Goal: Task Accomplishment & Management: Complete application form

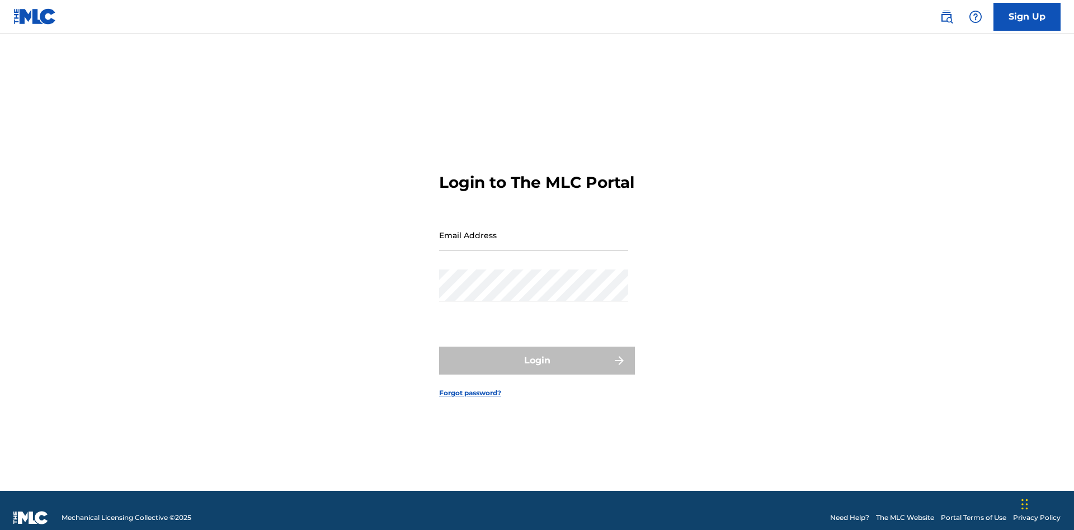
scroll to position [15, 0]
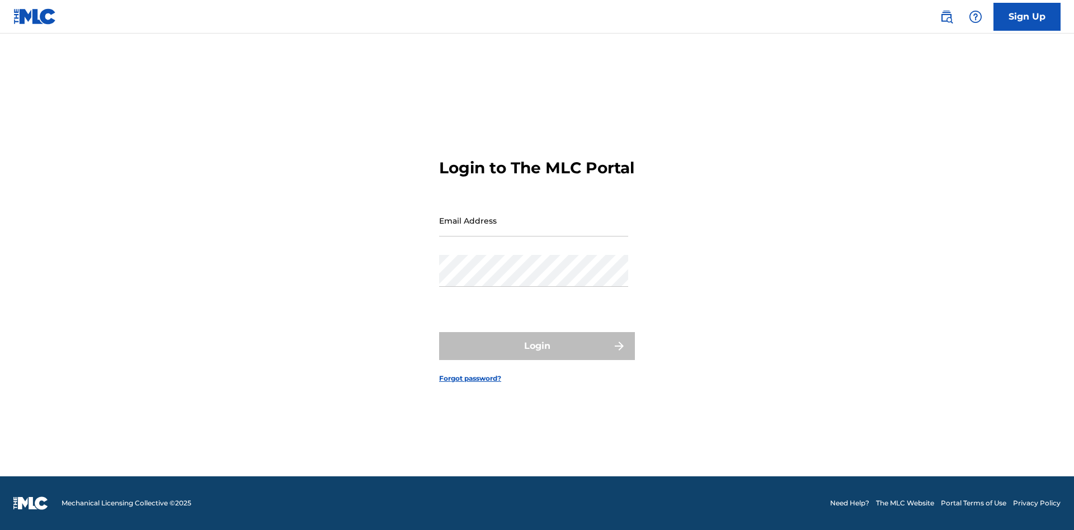
click at [533, 230] on input "Email Address" at bounding box center [533, 221] width 189 height 32
type input "[EMAIL_ADDRESS][DOMAIN_NAME]"
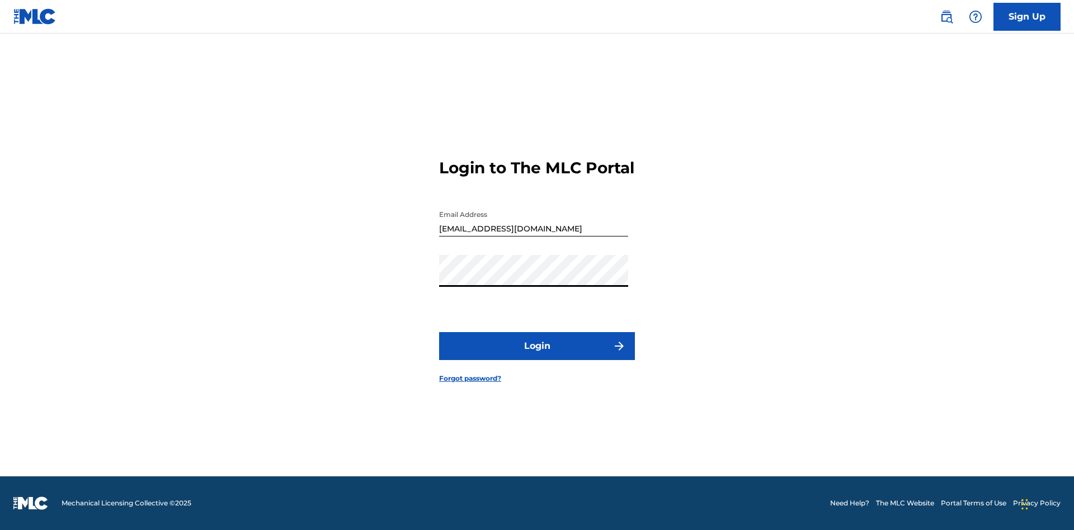
click at [537, 356] on button "Login" at bounding box center [537, 346] width 196 height 28
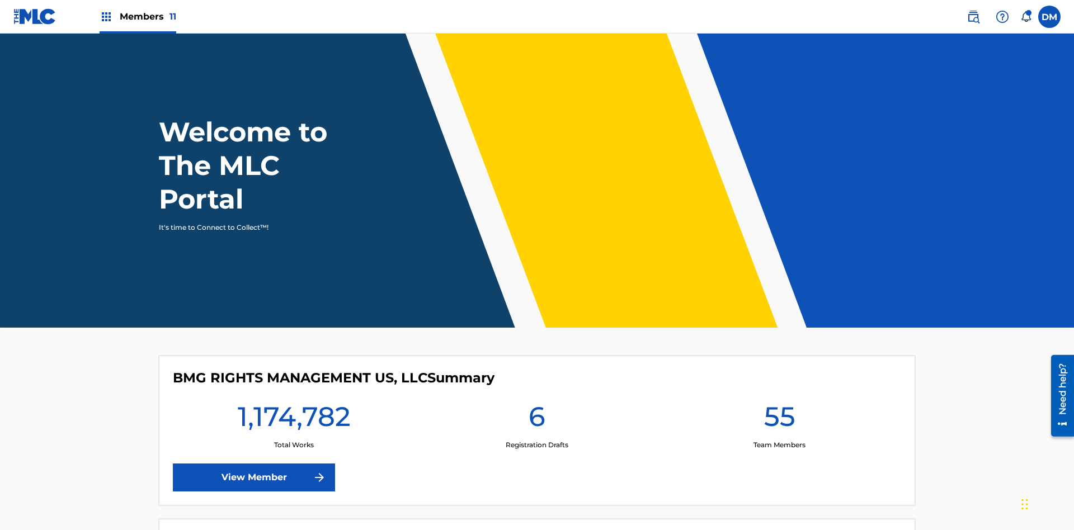
scroll to position [48, 0]
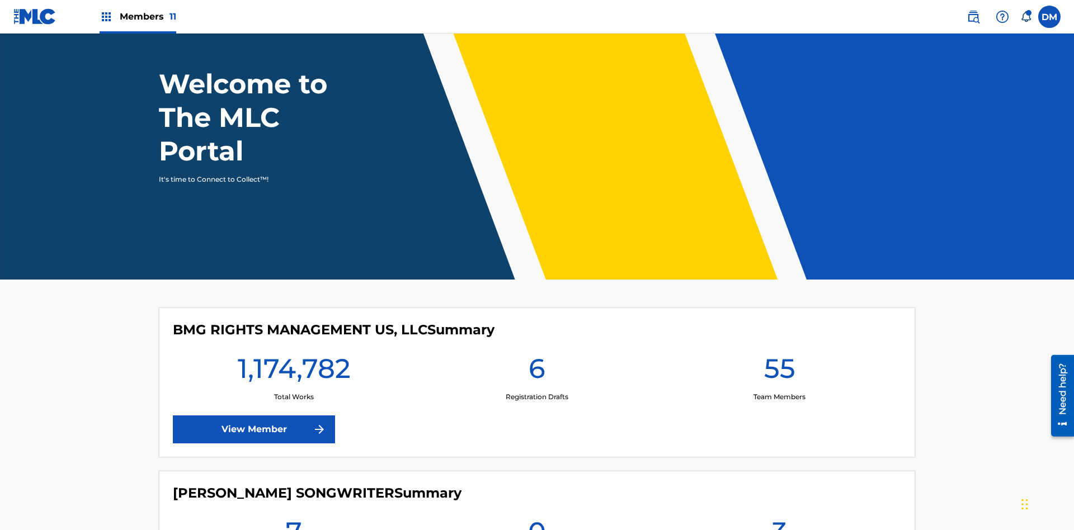
click at [138, 16] on span "Members 11" at bounding box center [148, 16] width 56 height 13
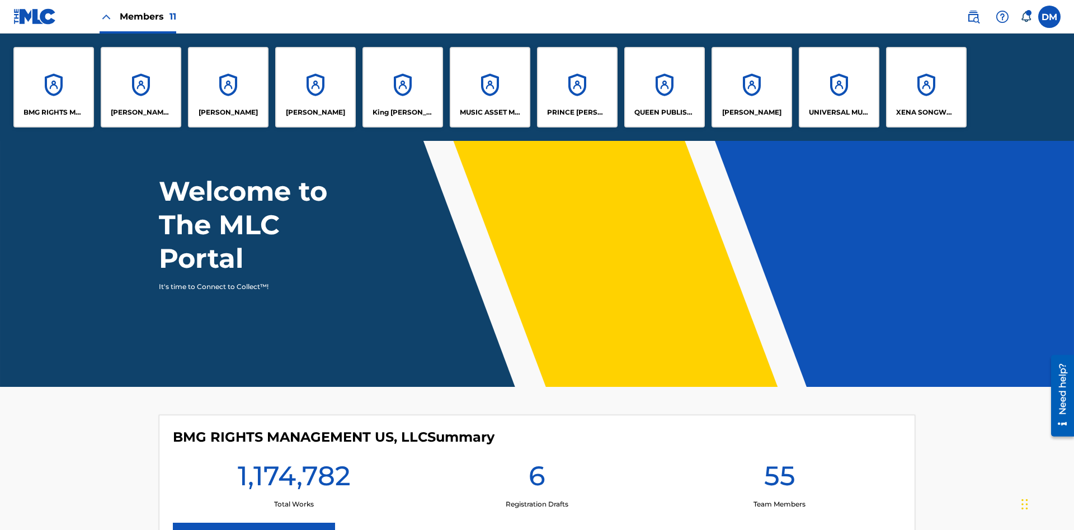
scroll to position [0, 0]
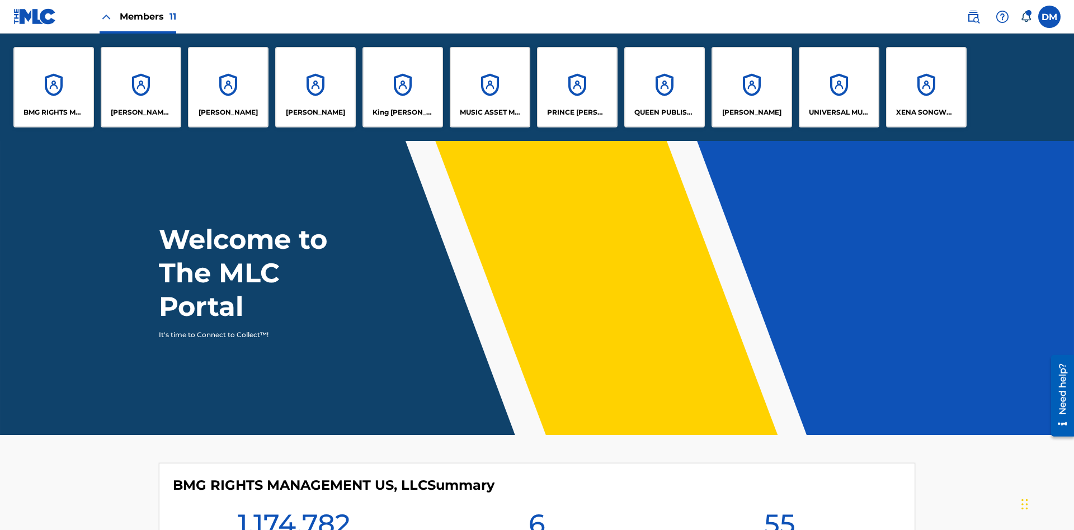
click at [838, 112] on p "UNIVERSAL MUSIC PUB GROUP" at bounding box center [839, 112] width 61 height 10
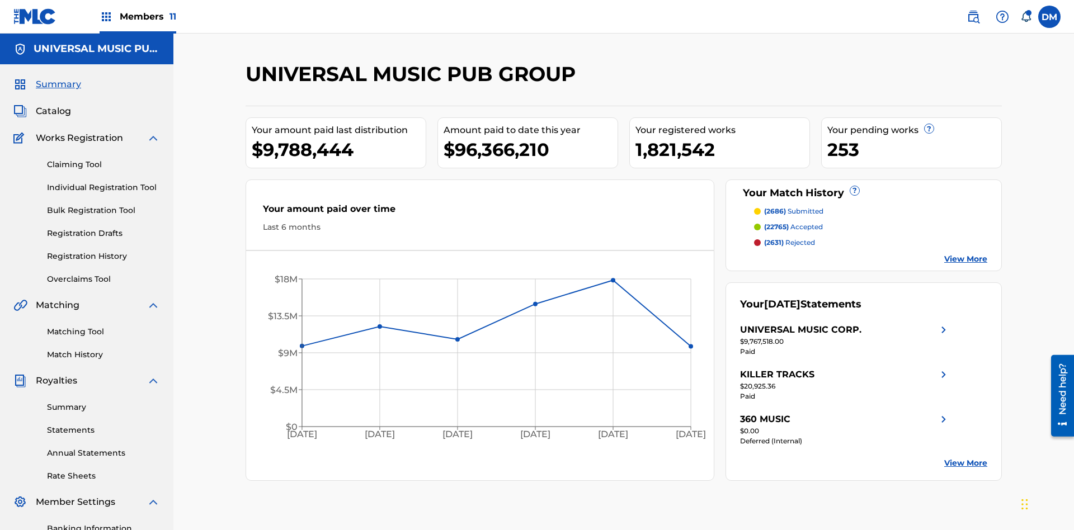
scroll to position [115, 0]
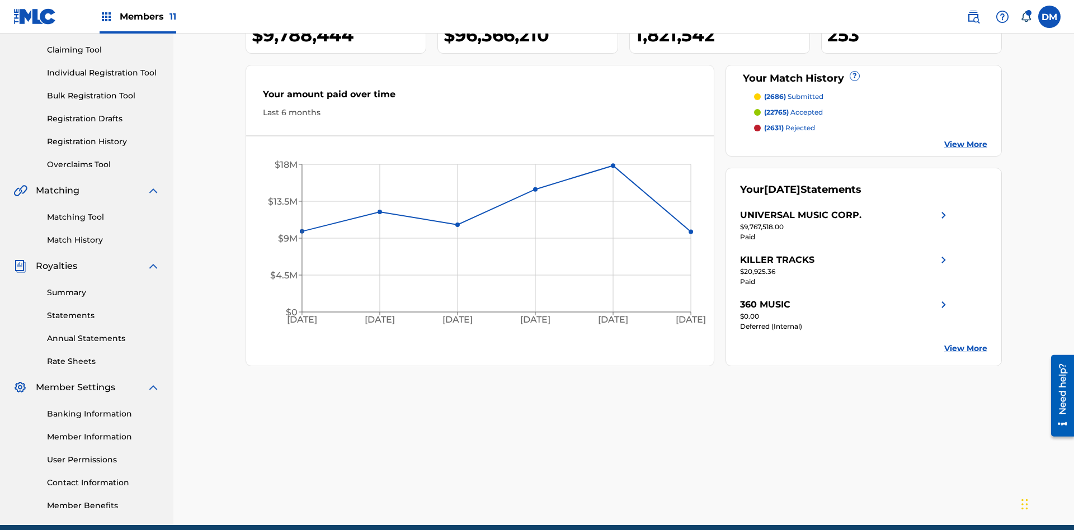
click at [103, 73] on link "Individual Registration Tool" at bounding box center [103, 73] width 113 height 12
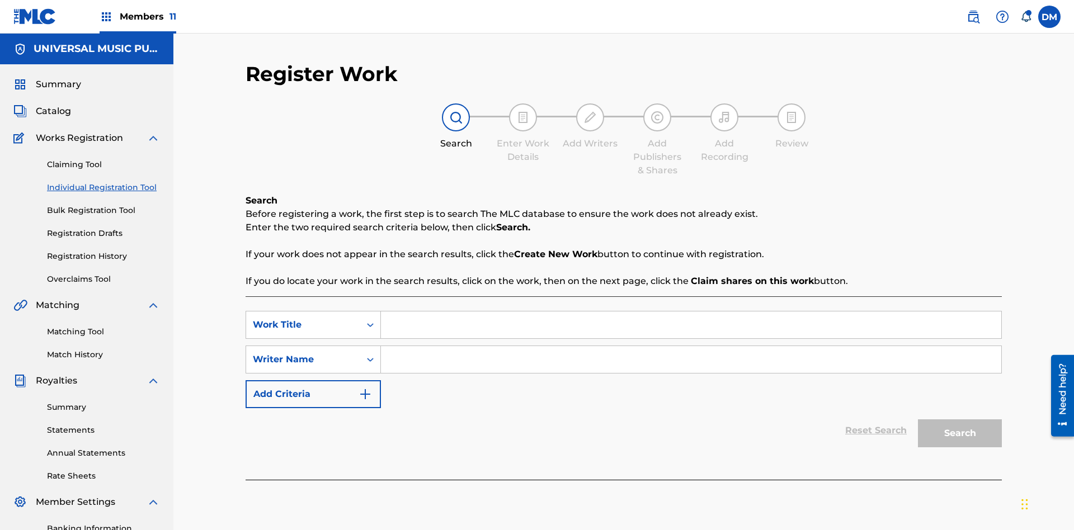
click at [691, 311] on input "Search Form" at bounding box center [691, 324] width 620 height 27
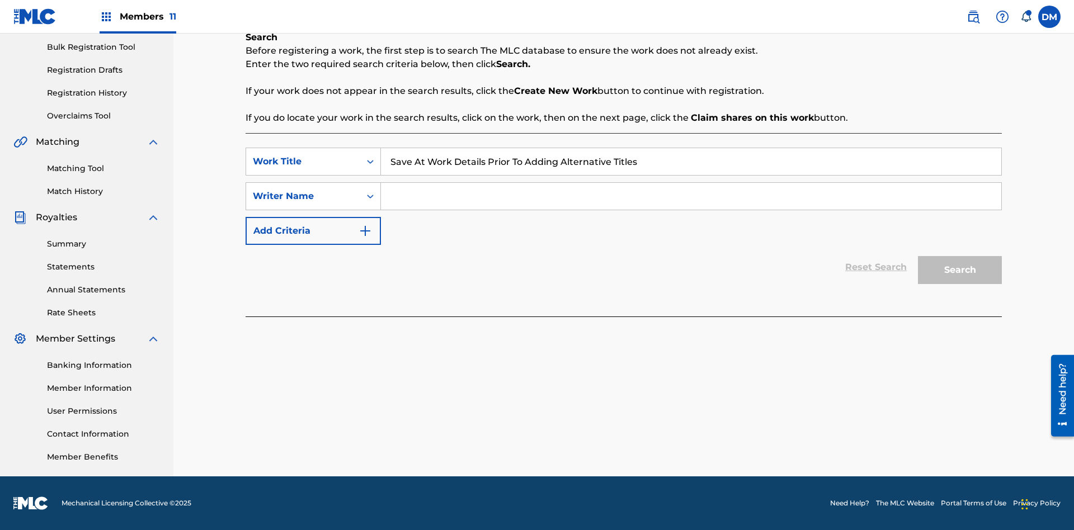
type input "Save At Work Details Prior To Adding Alternative Titles"
click at [691, 196] on input "Search Form" at bounding box center [691, 196] width 620 height 27
type input "QWERTYUIOP"
click at [960, 270] on button "Search" at bounding box center [960, 270] width 84 height 28
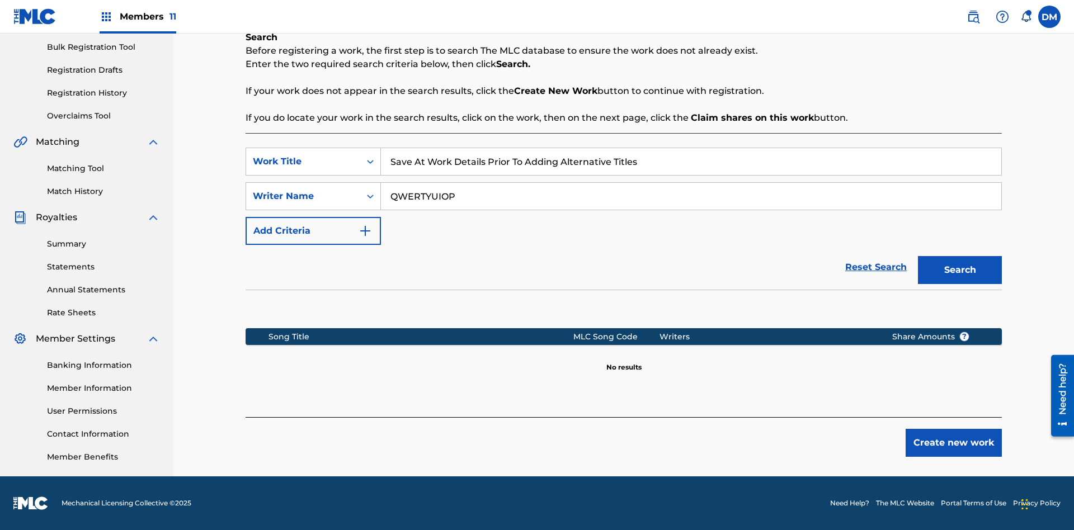
click at [953, 443] on button "Create new work" at bounding box center [953, 443] width 96 height 28
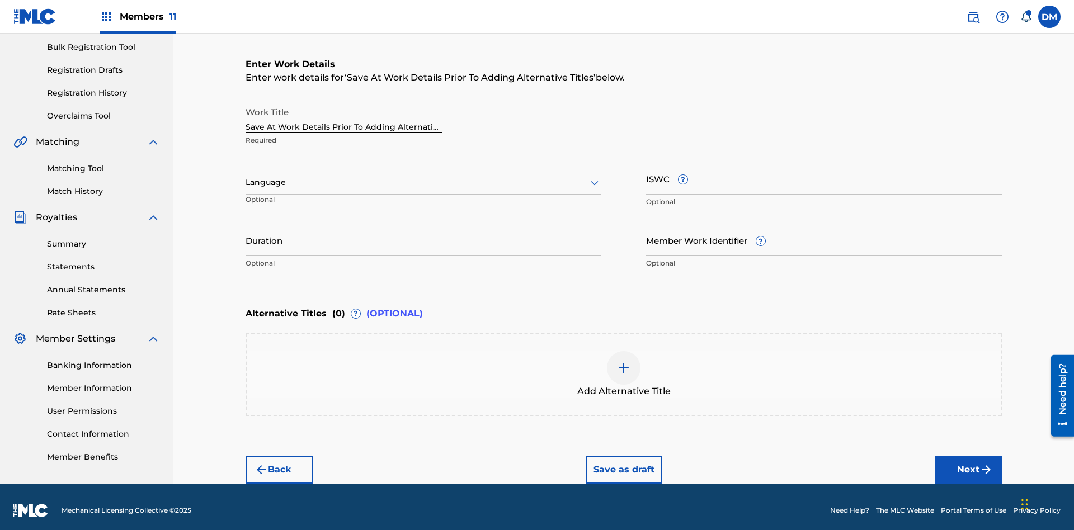
scroll to position [171, 0]
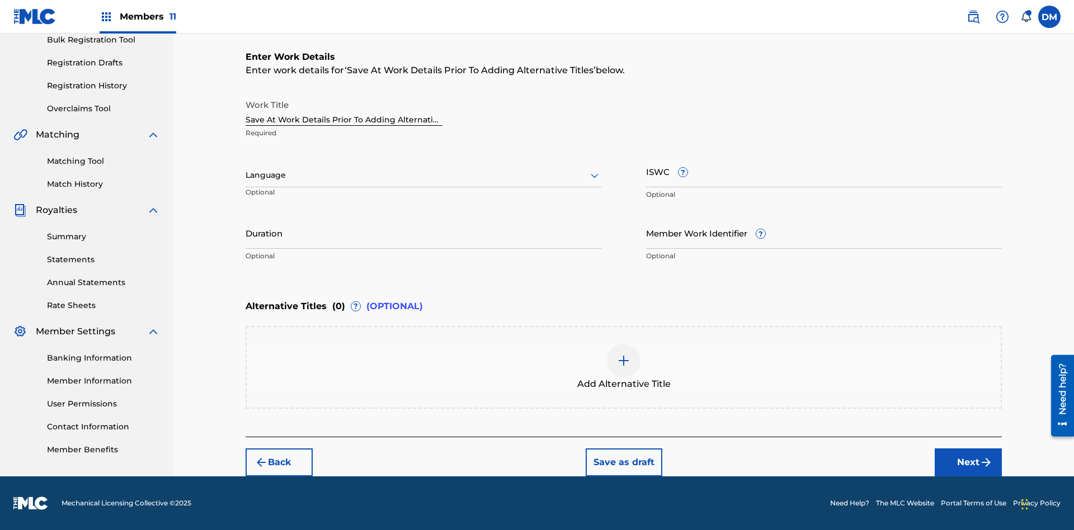
click at [423, 233] on input "Duration" at bounding box center [423, 233] width 356 height 32
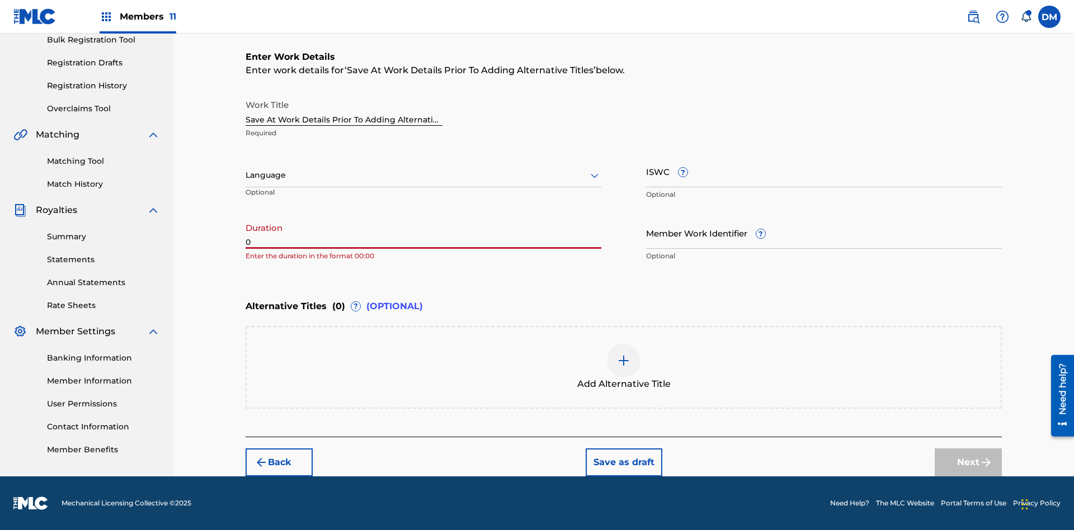
click at [423, 233] on input "0" at bounding box center [423, 233] width 356 height 32
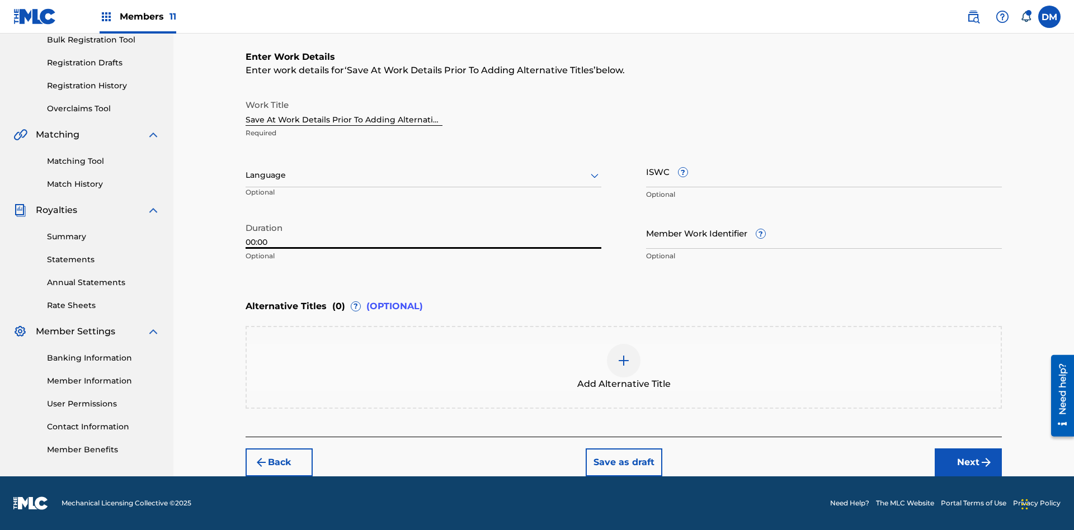
type input "00:00"
click at [594, 176] on icon at bounding box center [594, 175] width 13 height 13
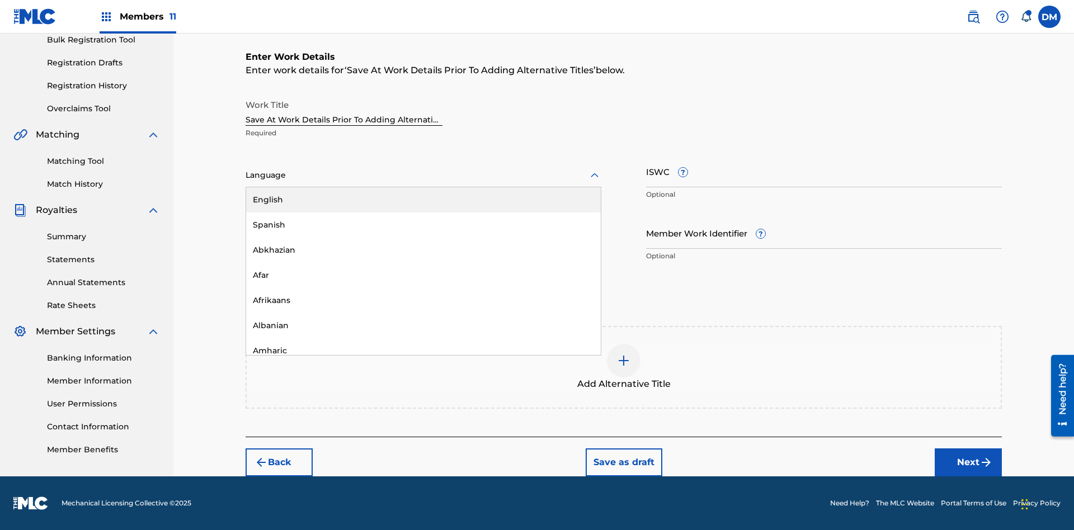
click at [423, 275] on div "Afar" at bounding box center [423, 275] width 355 height 25
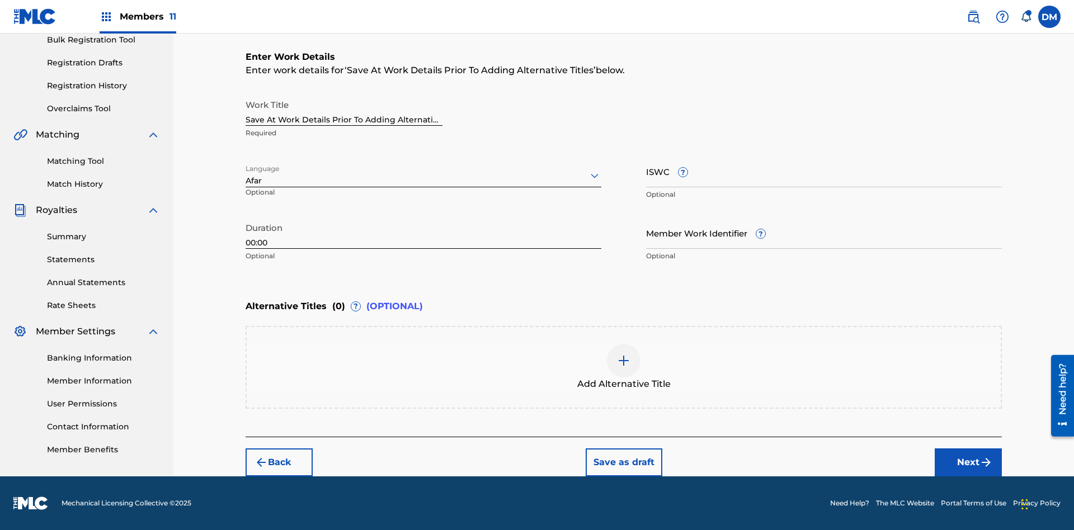
click at [824, 233] on input "Member Work Identifier ?" at bounding box center [824, 233] width 356 height 32
type input "[PHONE_NUMBER]"
click at [824, 171] on input "ISWC ?" at bounding box center [824, 171] width 356 height 32
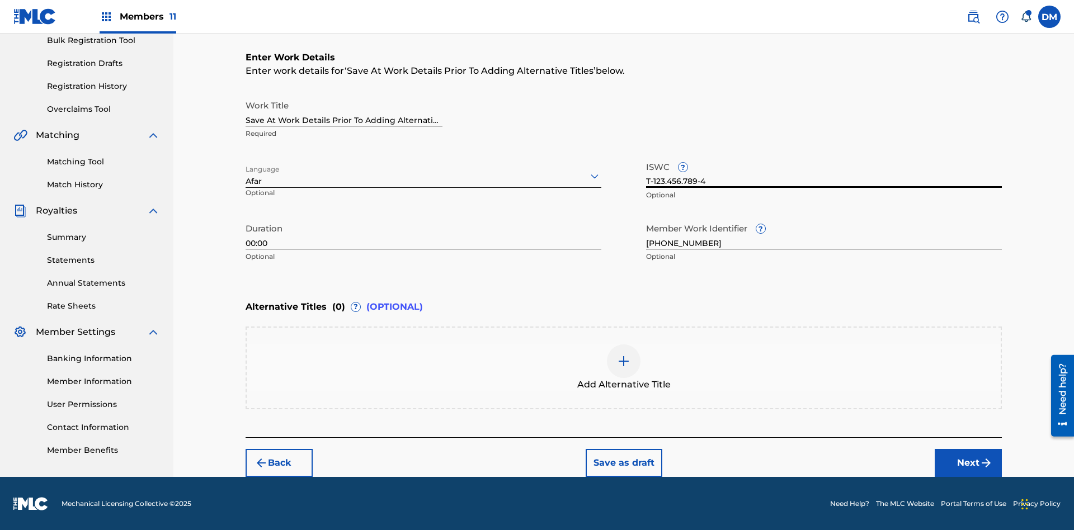
type input "T-123.456.789-4"
click at [623, 462] on button "Save as draft" at bounding box center [623, 463] width 77 height 28
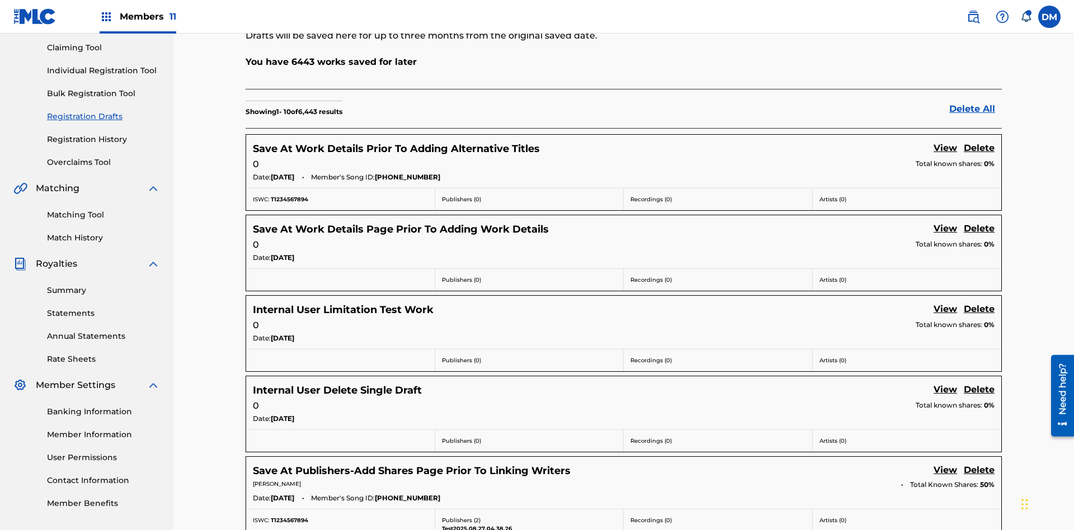
click at [945, 141] on link "View" at bounding box center [944, 148] width 23 height 15
